Goal: Task Accomplishment & Management: Use online tool/utility

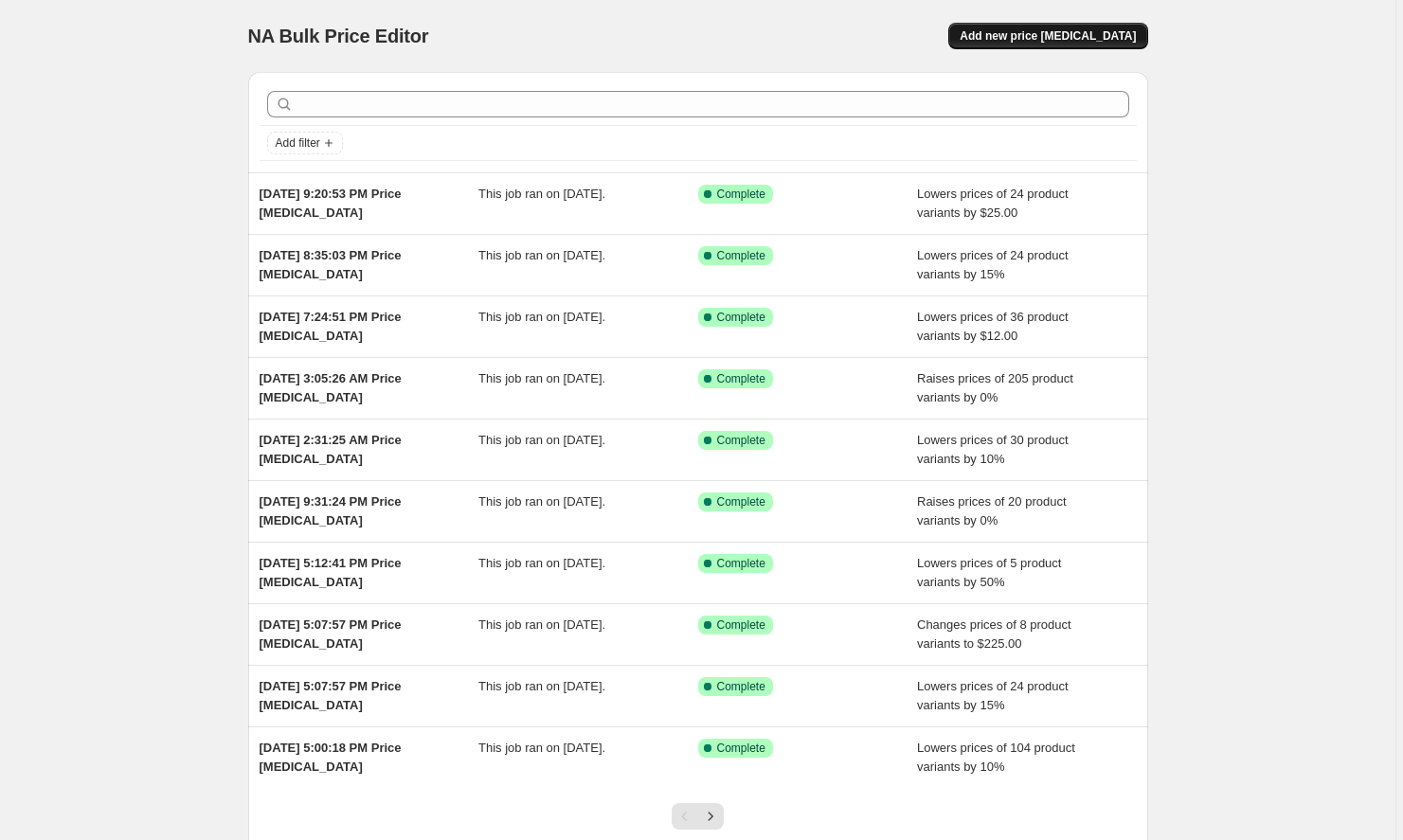
click at [1025, 42] on span "Add new price [MEDICAL_DATA]" at bounding box center [1048, 36] width 176 height 15
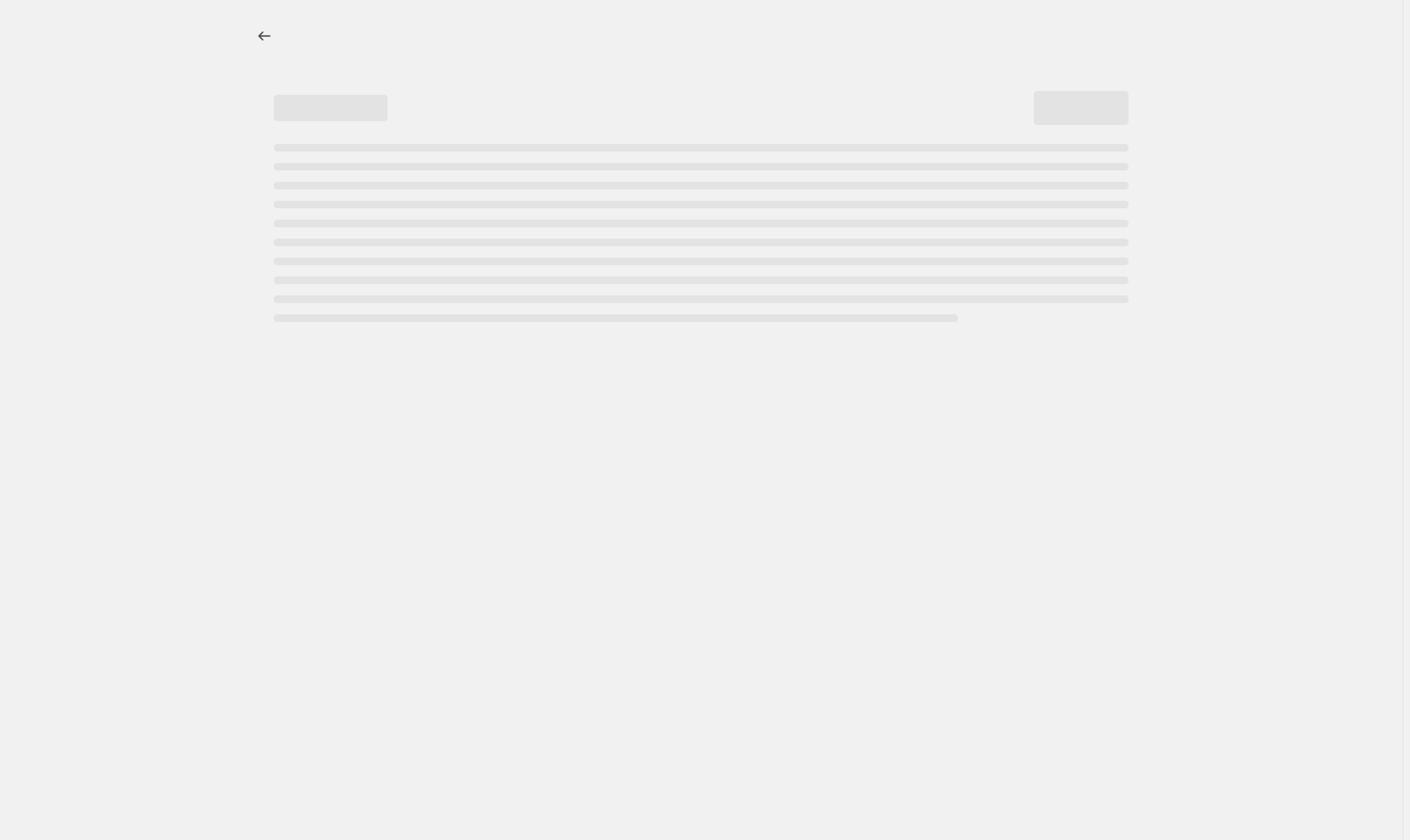
select select "percentage"
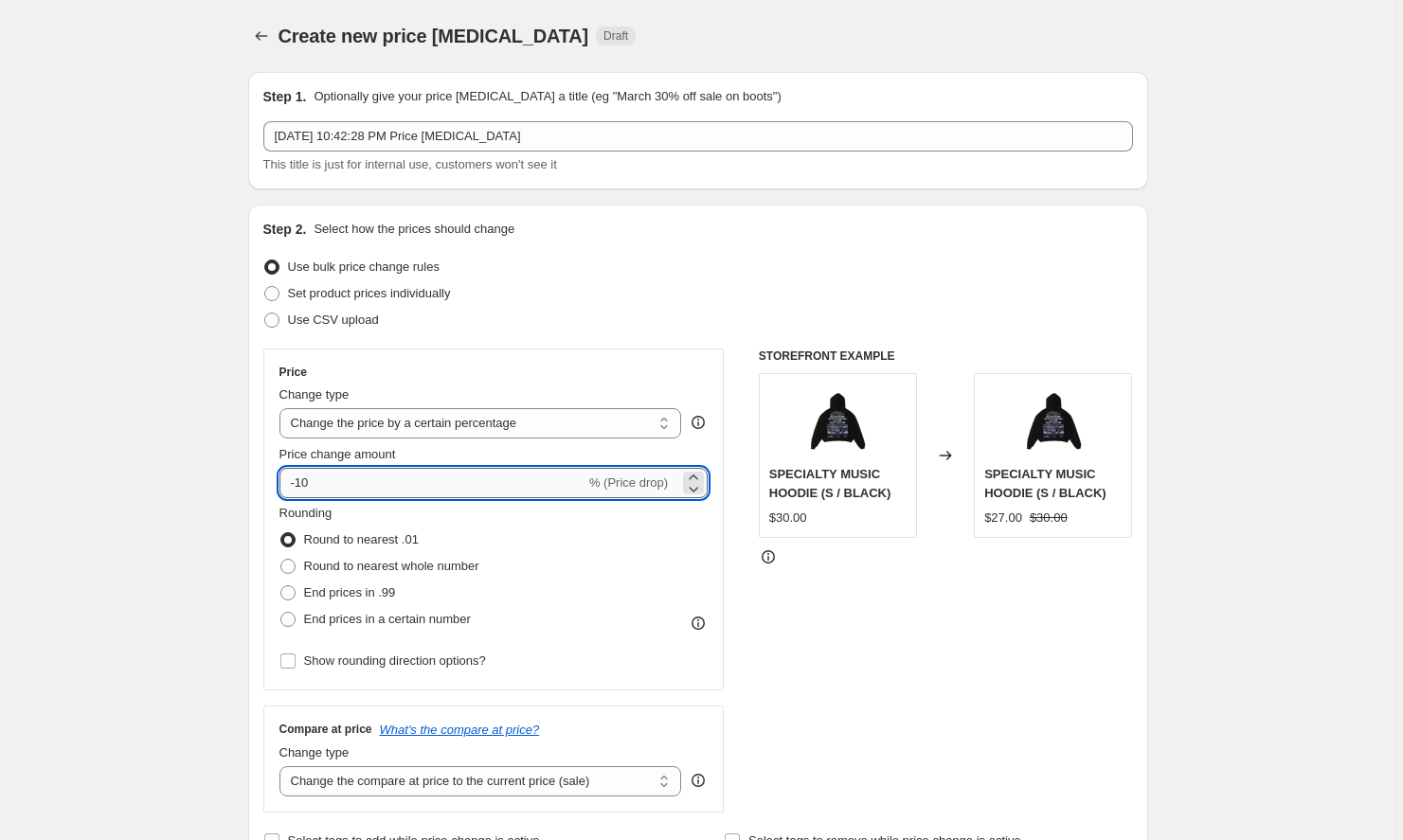
click at [421, 483] on input "-10" at bounding box center [432, 483] width 306 height 30
type input "-1"
type input "0"
click at [933, 642] on div "STOREFRONT EXAMPLE SPECIALTY MUSIC HOODIE (S / BLACK) $30.00 Changed to SPECIAL…" at bounding box center [946, 580] width 375 height 464
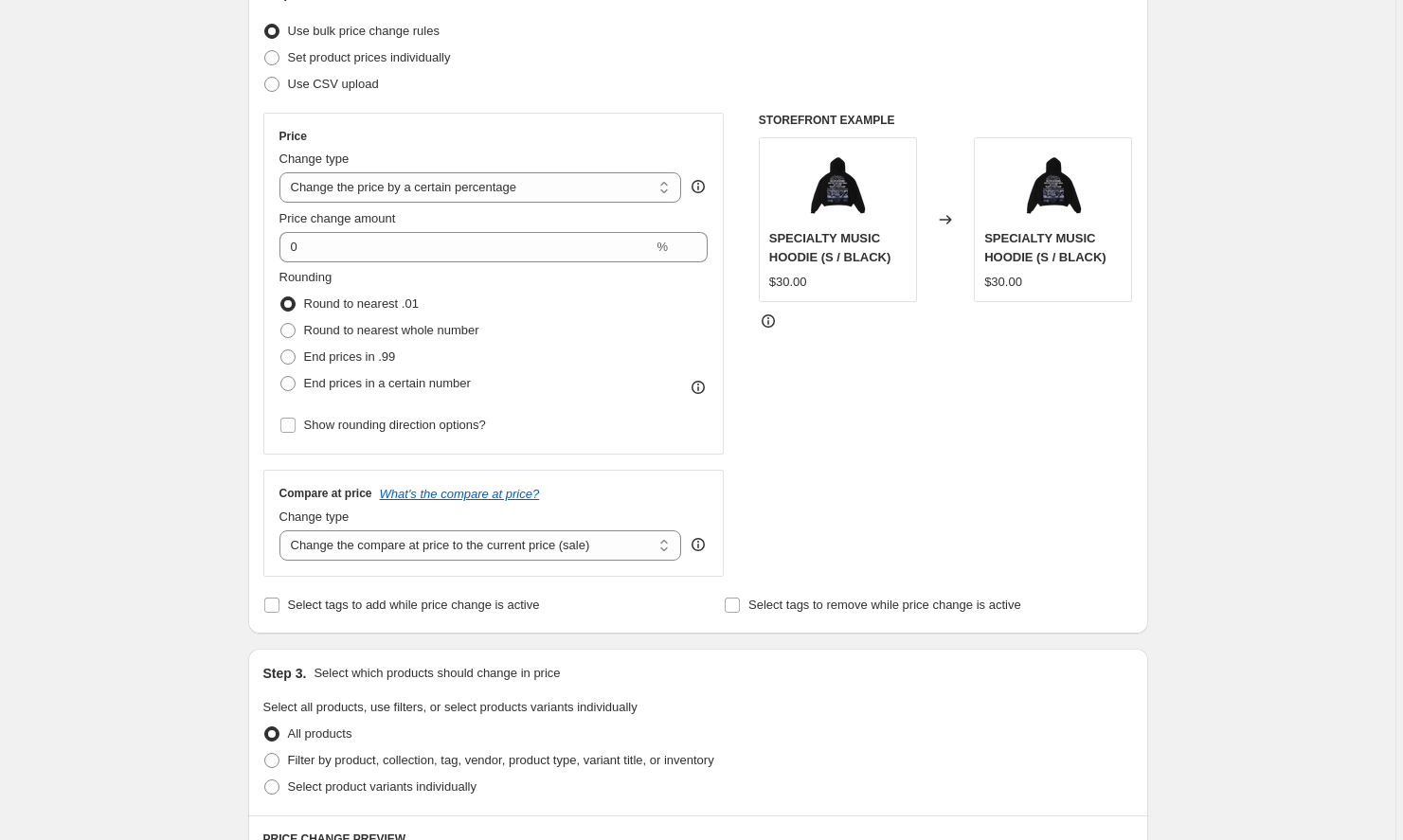
scroll to position [401, 0]
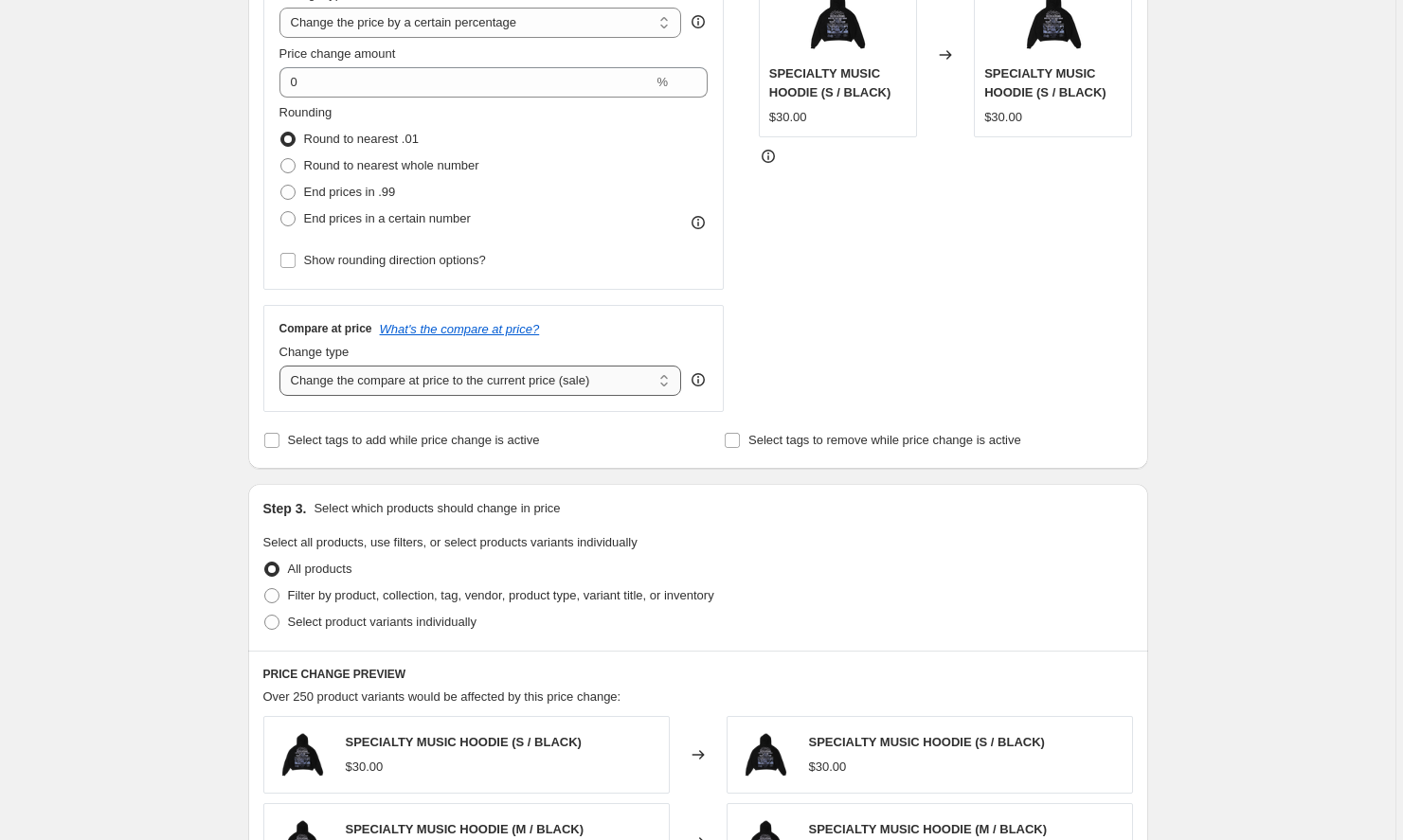
select select "to"
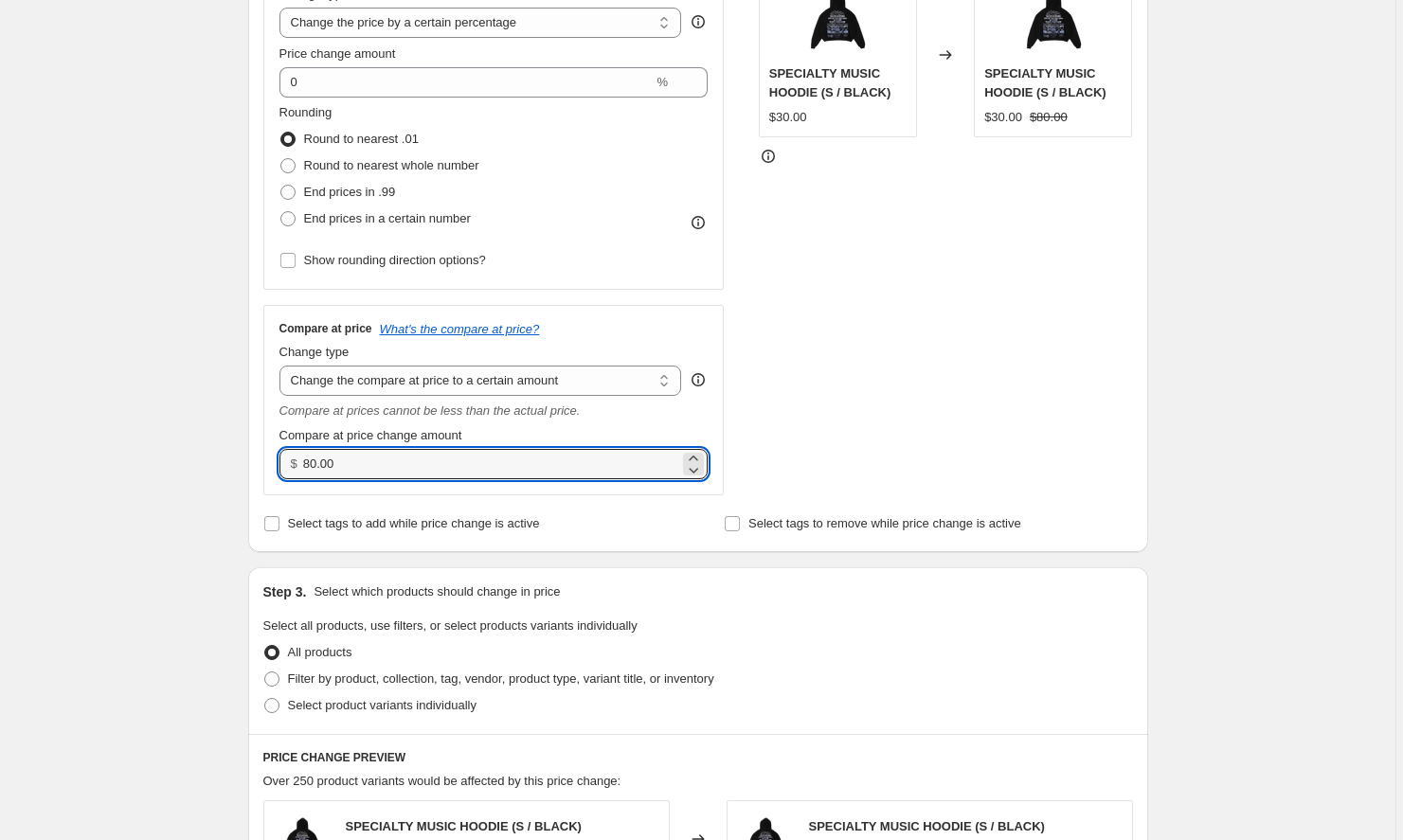
drag, startPoint x: 424, startPoint y: 462, endPoint x: 228, endPoint y: 458, distance: 196.0
click at [228, 458] on div "Create new price [MEDICAL_DATA]. This page is ready Create new price [MEDICAL_D…" at bounding box center [698, 588] width 945 height 1978
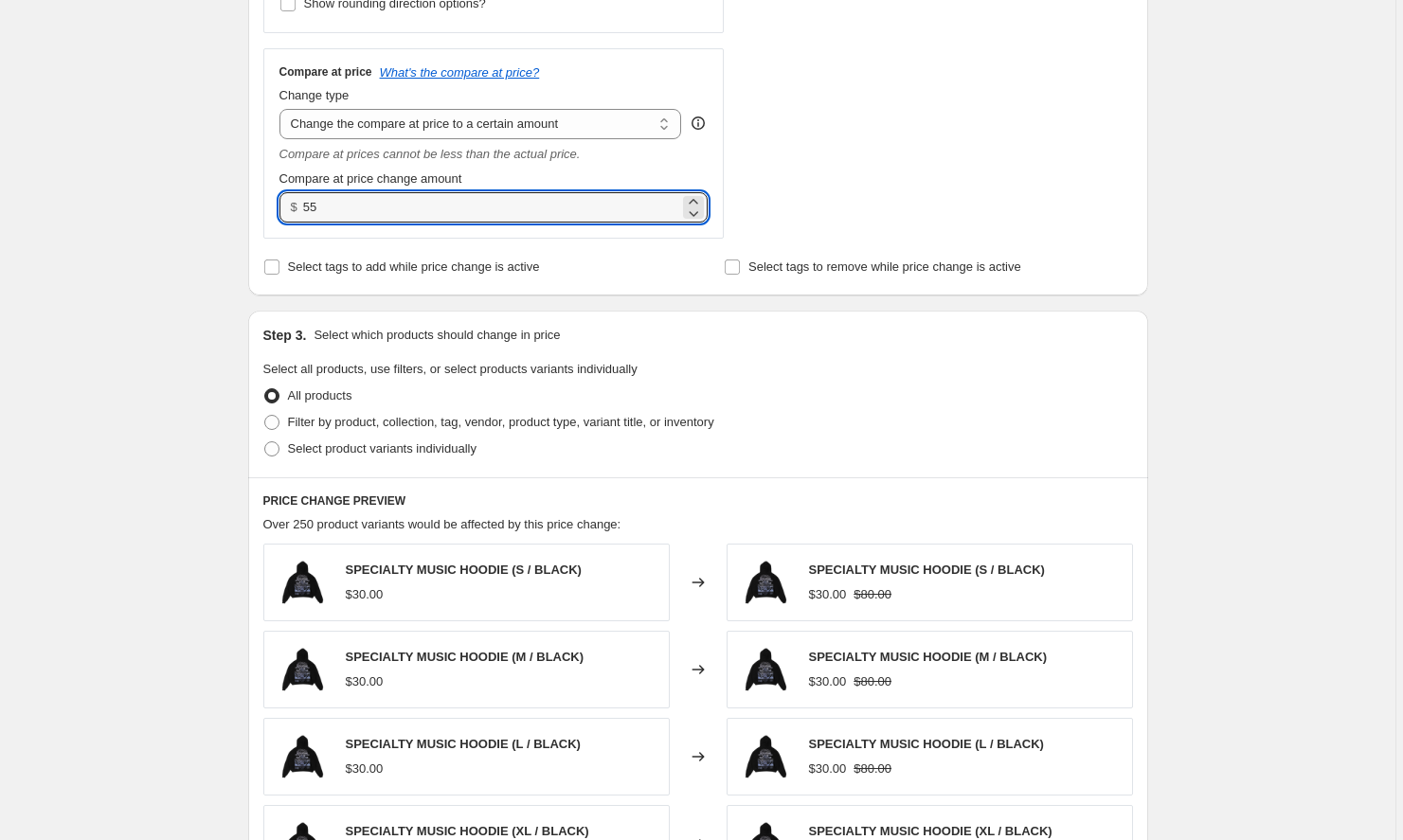
scroll to position [763, 0]
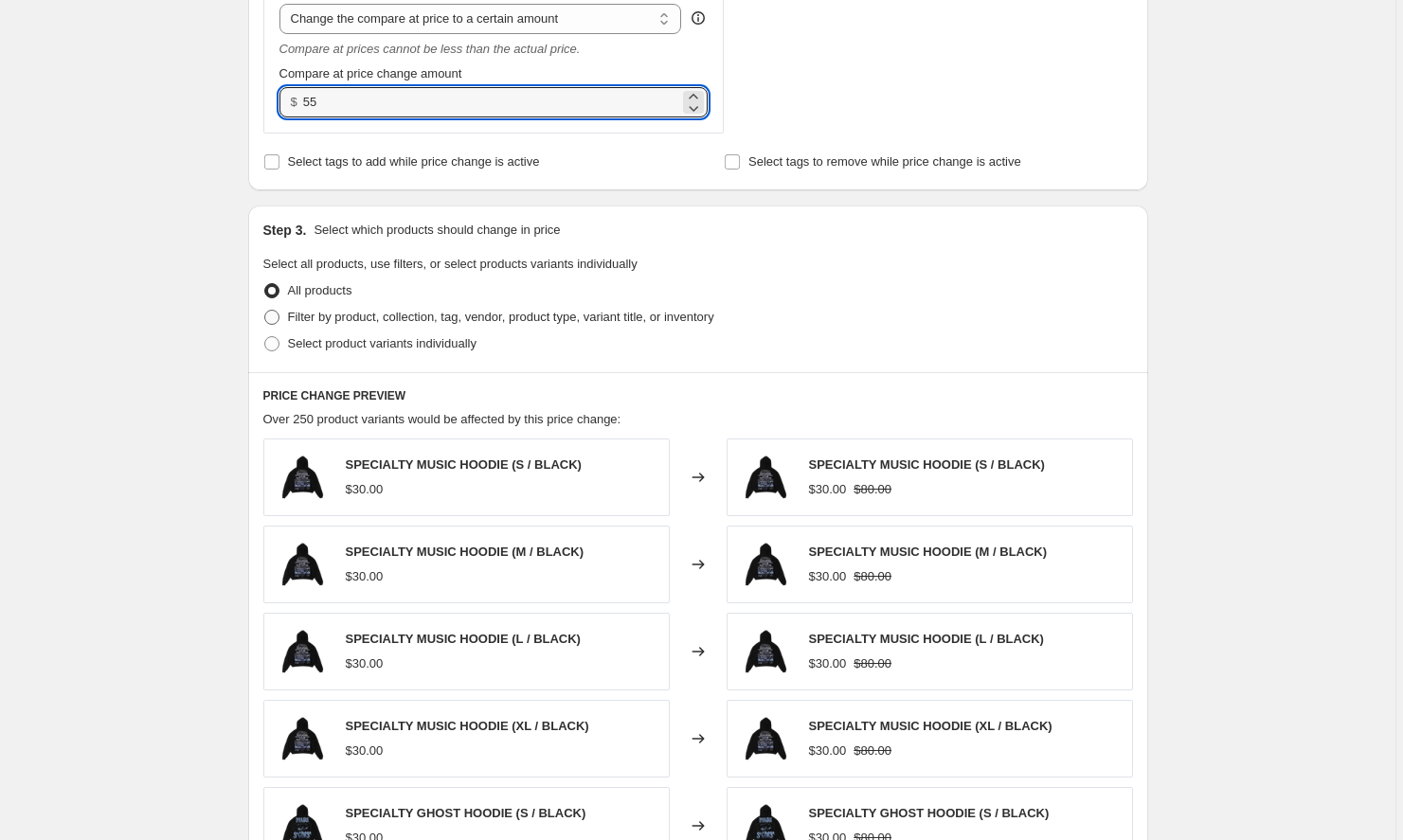
type input "55.00"
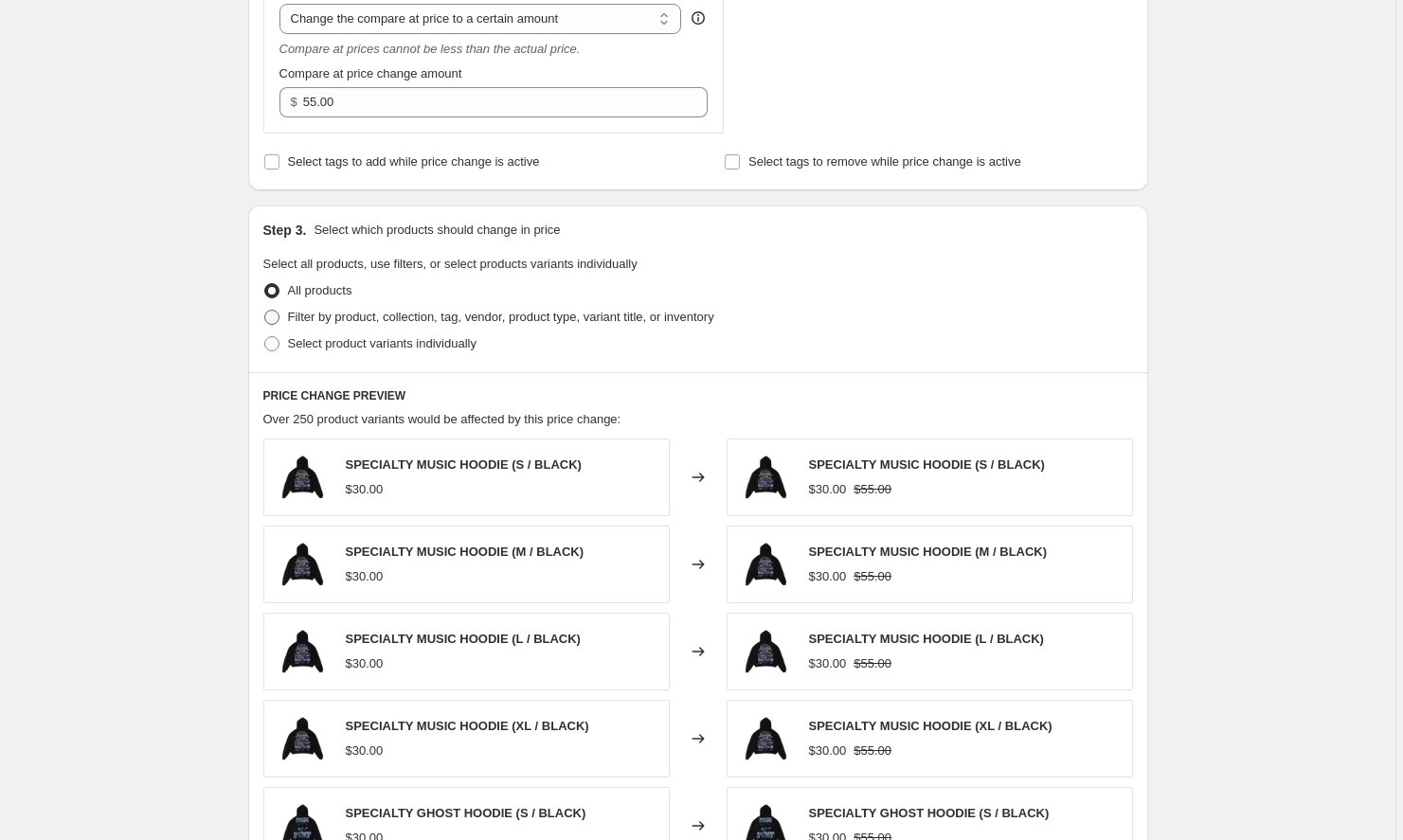
click at [421, 319] on span "Filter by product, collection, tag, vendor, product type, variant title, or inv…" at bounding box center [501, 317] width 427 height 14
click at [266, 311] on input "Filter by product, collection, tag, vendor, product type, variant title, or inv…" at bounding box center [265, 310] width 1 height 1
radio input "true"
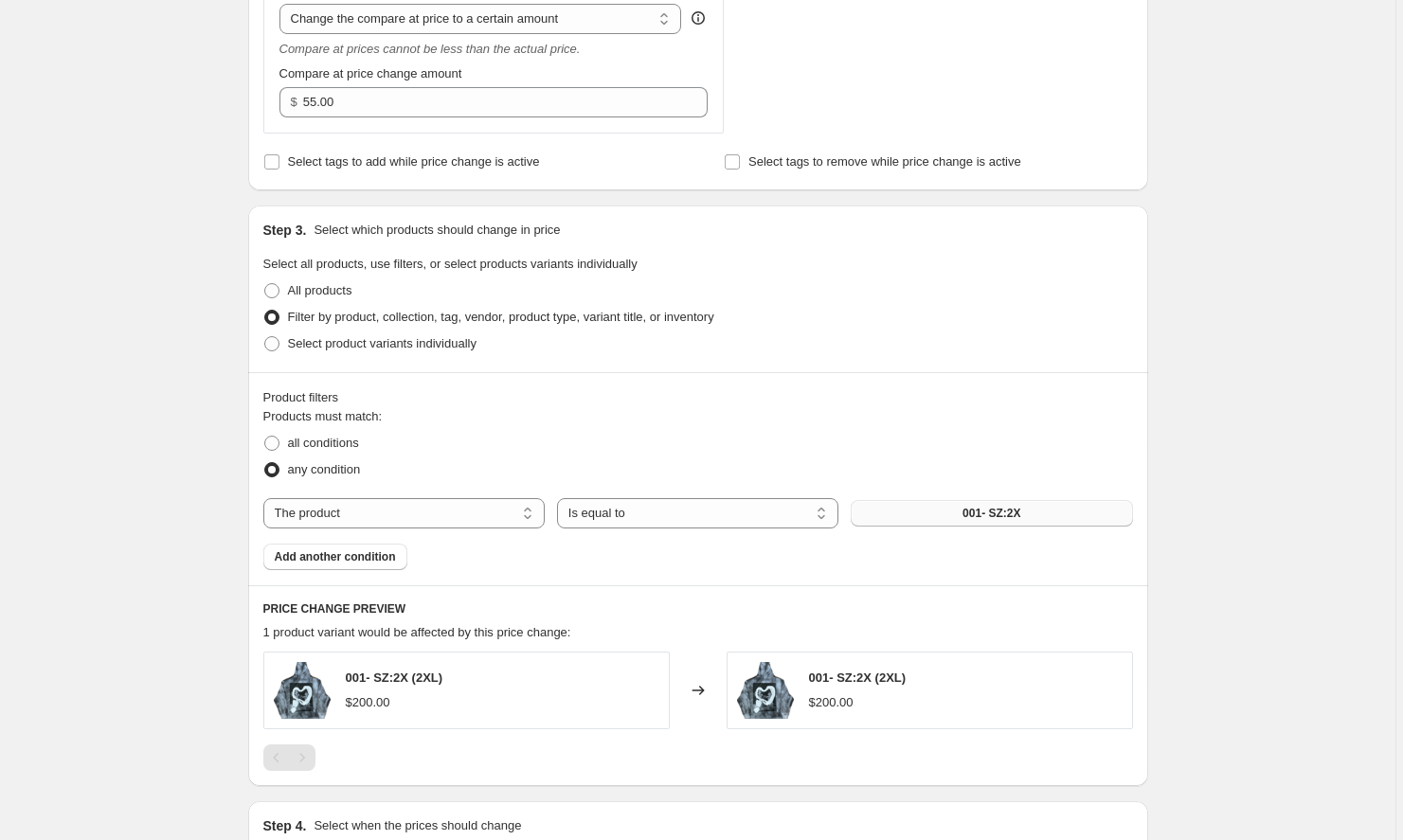
click at [893, 514] on button "001- SZ:2X" at bounding box center [991, 513] width 281 height 26
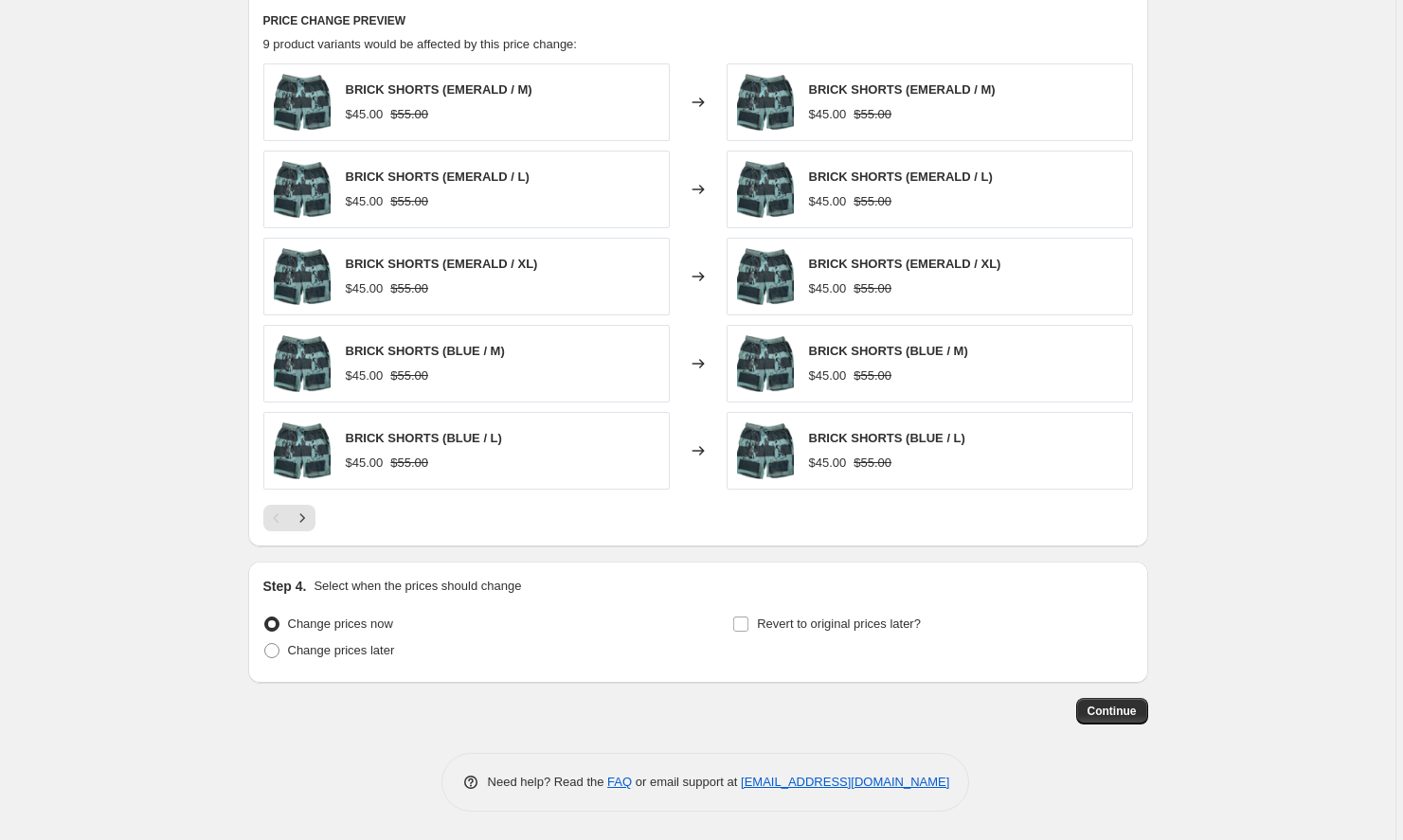
scroll to position [1351, 0]
click at [1107, 709] on span "Continue" at bounding box center [1111, 712] width 49 height 15
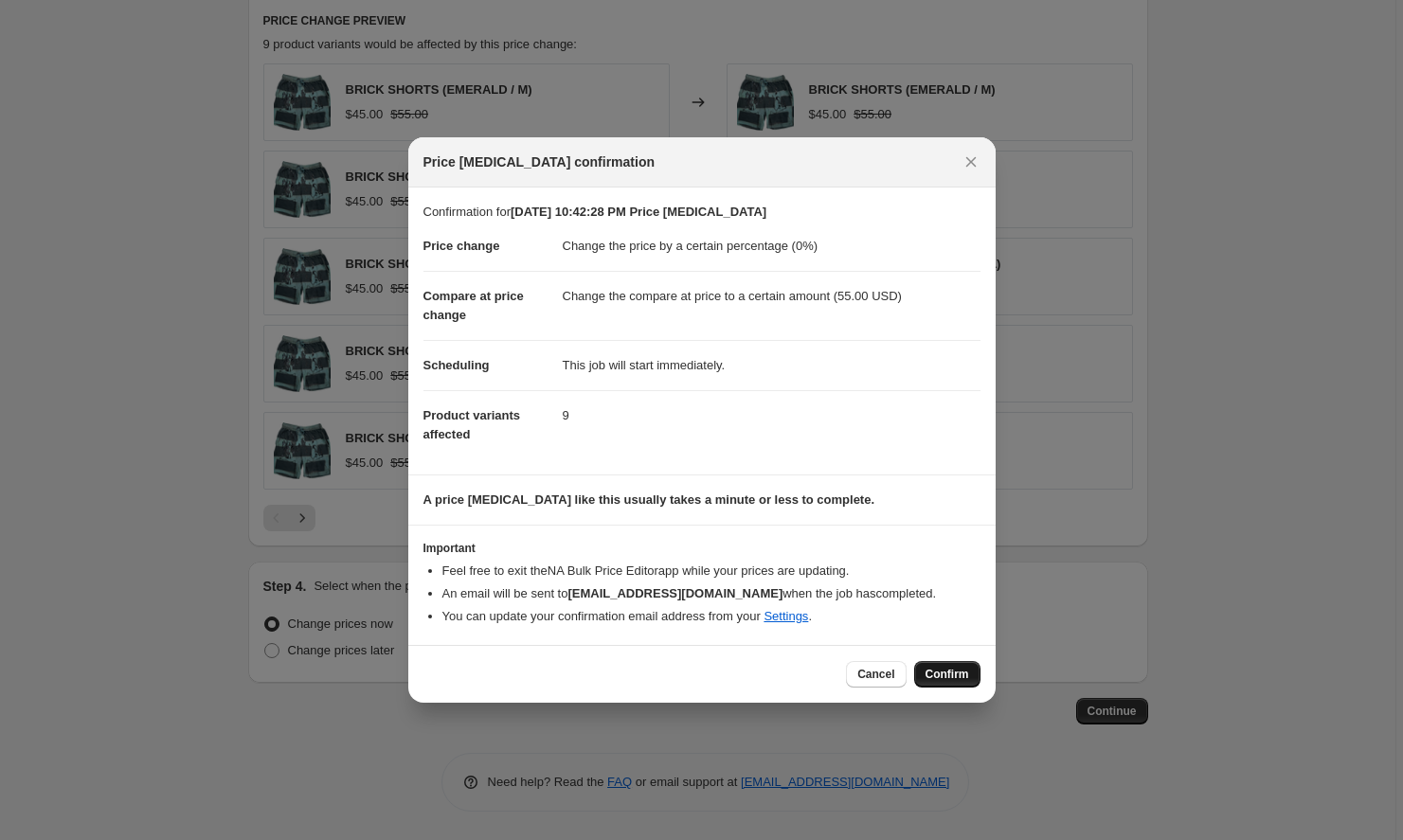
click at [940, 671] on span "Confirm" at bounding box center [947, 675] width 43 height 15
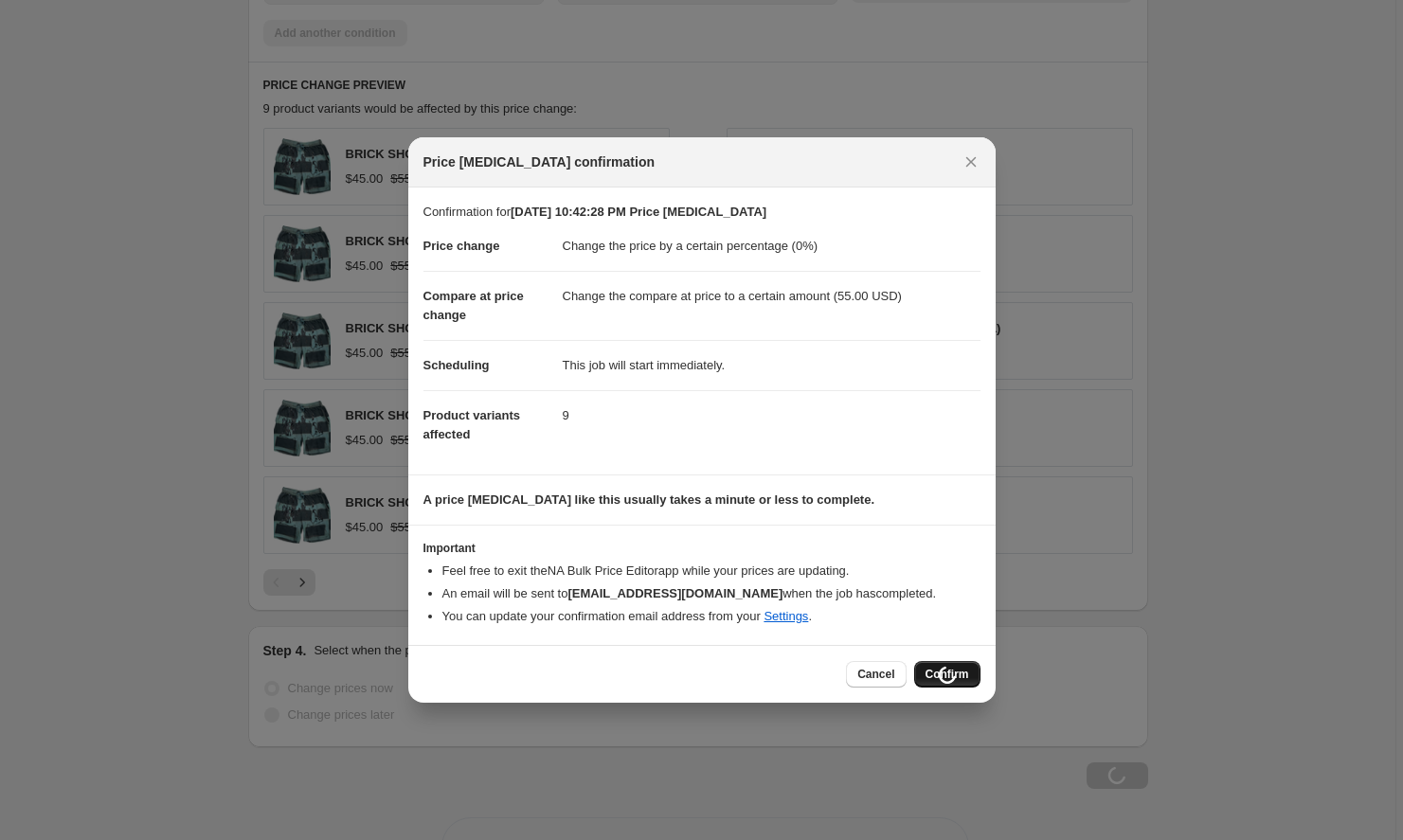
scroll to position [1351, 0]
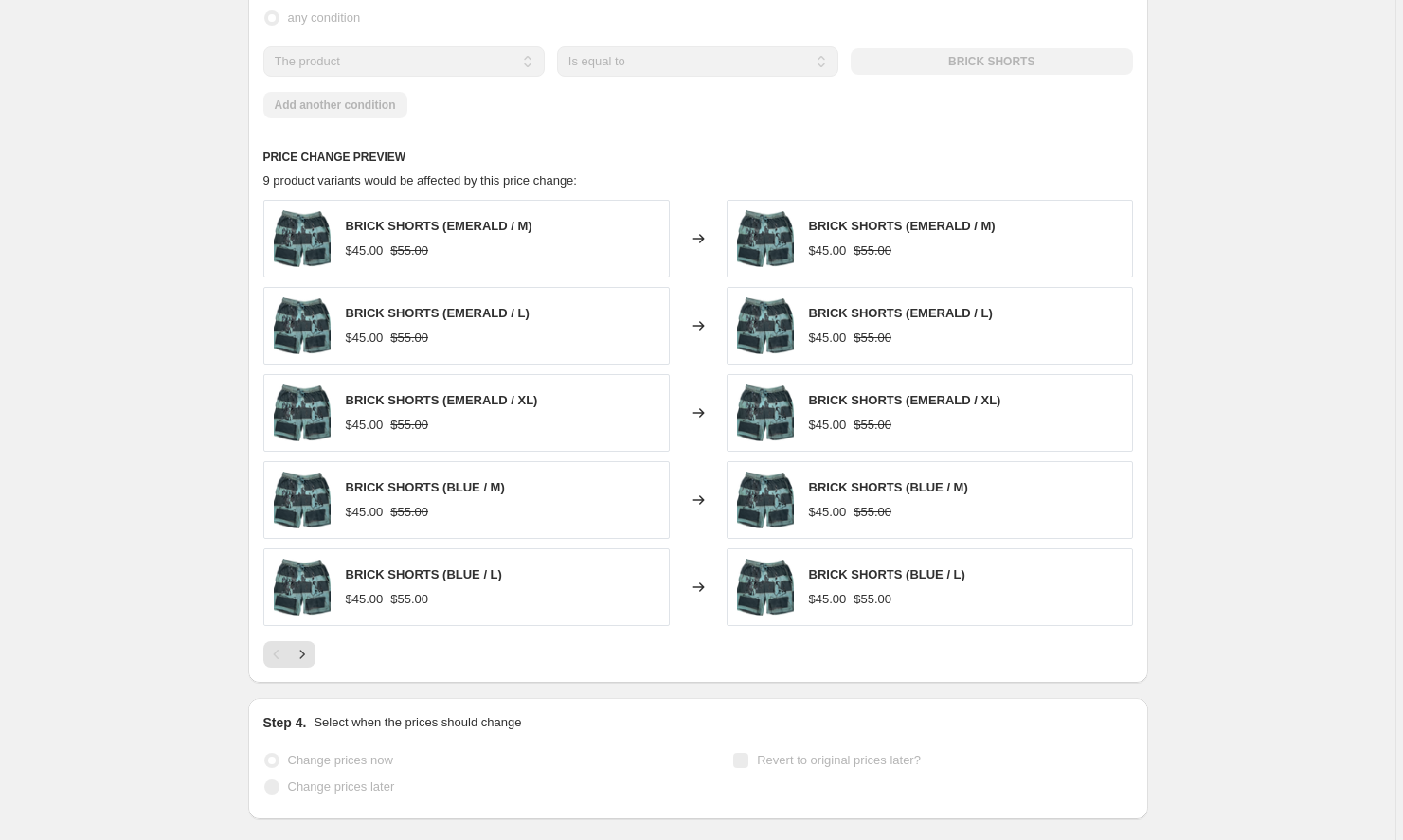
select select "percentage"
select select "to"
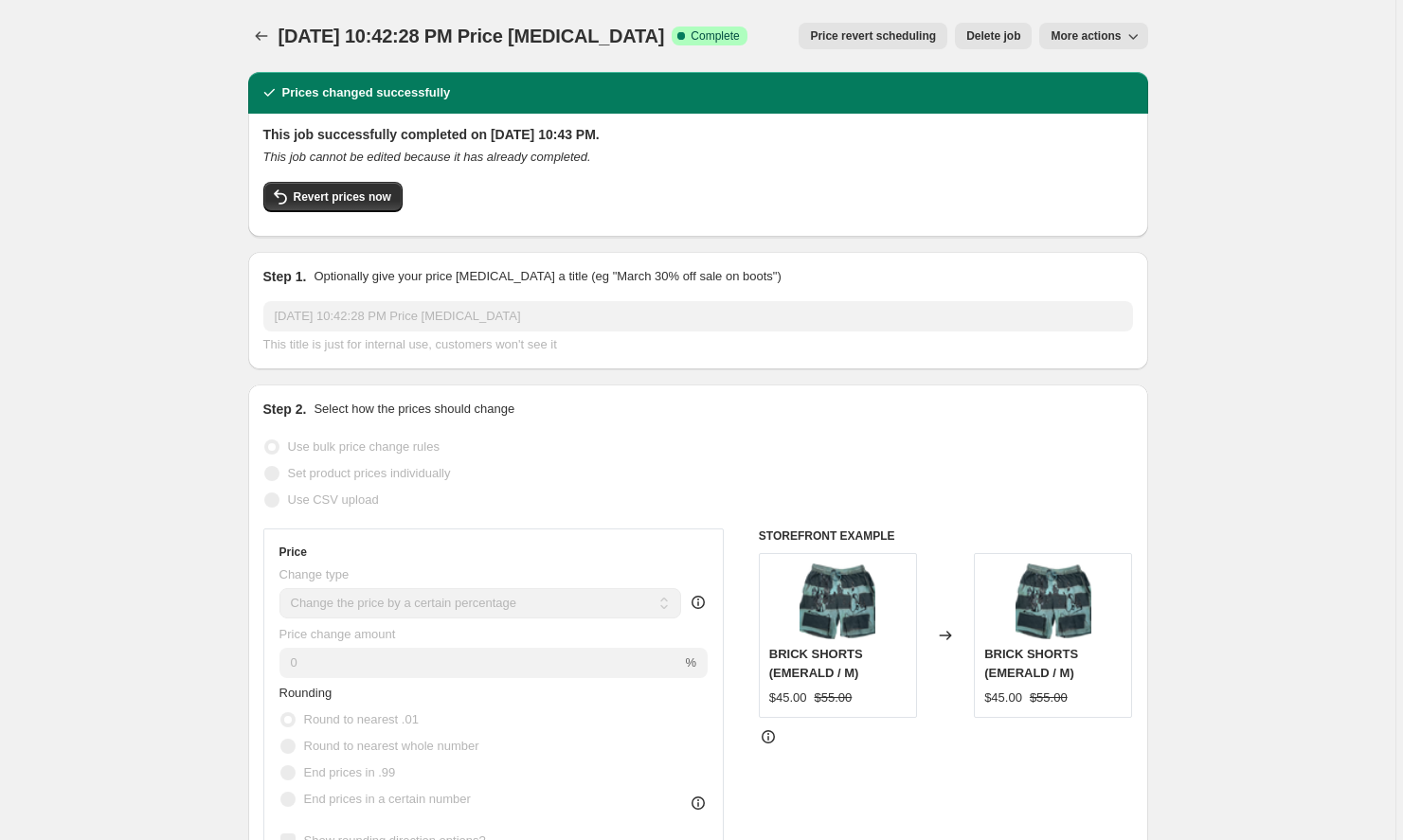
scroll to position [0, 0]
